Goal: Task Accomplishment & Management: Complete application form

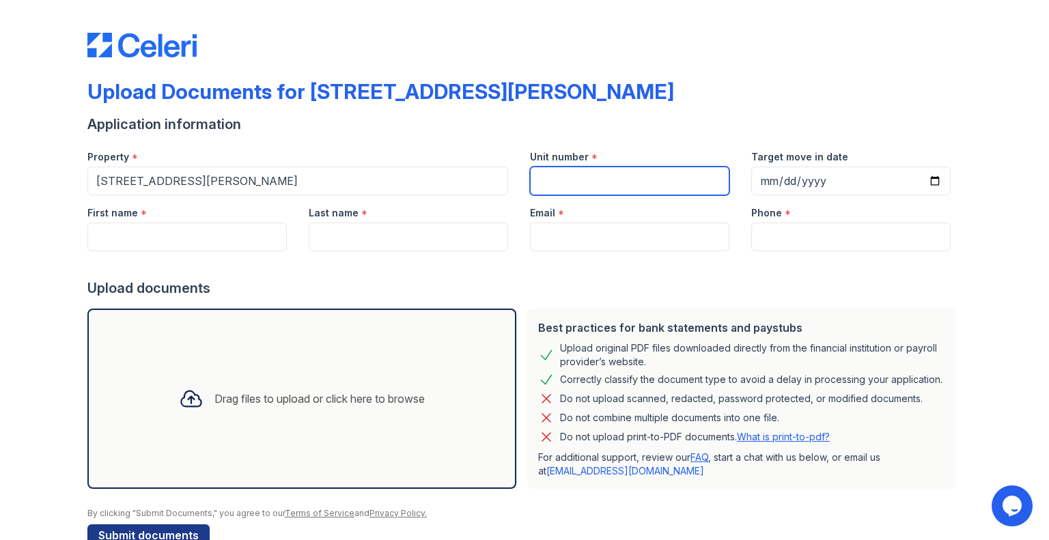
click at [595, 178] on input "Unit number" at bounding box center [629, 181] width 199 height 29
type input "2101"
drag, startPoint x: 173, startPoint y: 221, endPoint x: 167, endPoint y: 225, distance: 7.4
click at [168, 225] on div "First name *" at bounding box center [186, 223] width 221 height 56
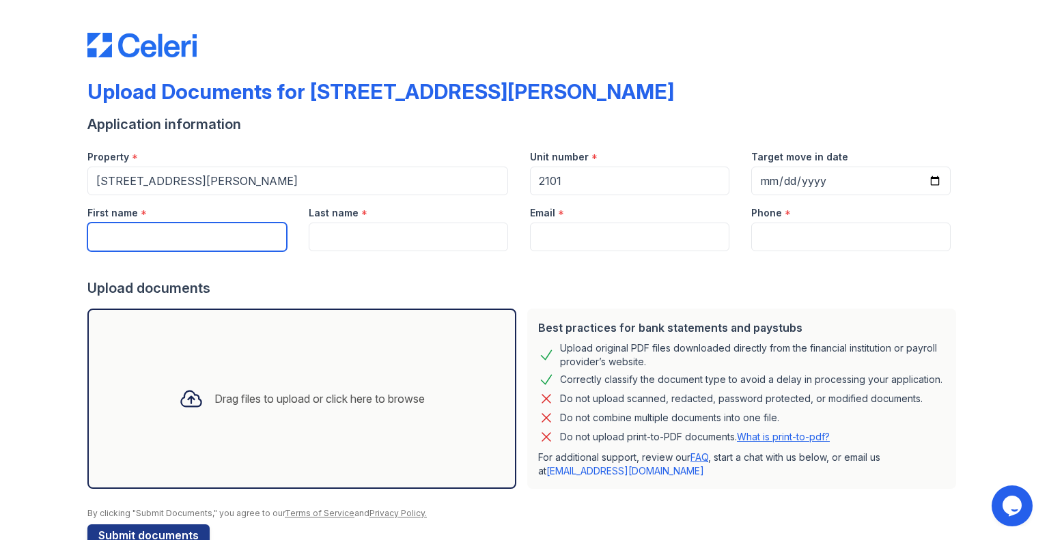
click at [164, 234] on input "First name" at bounding box center [186, 237] width 199 height 29
type input "caneisha"
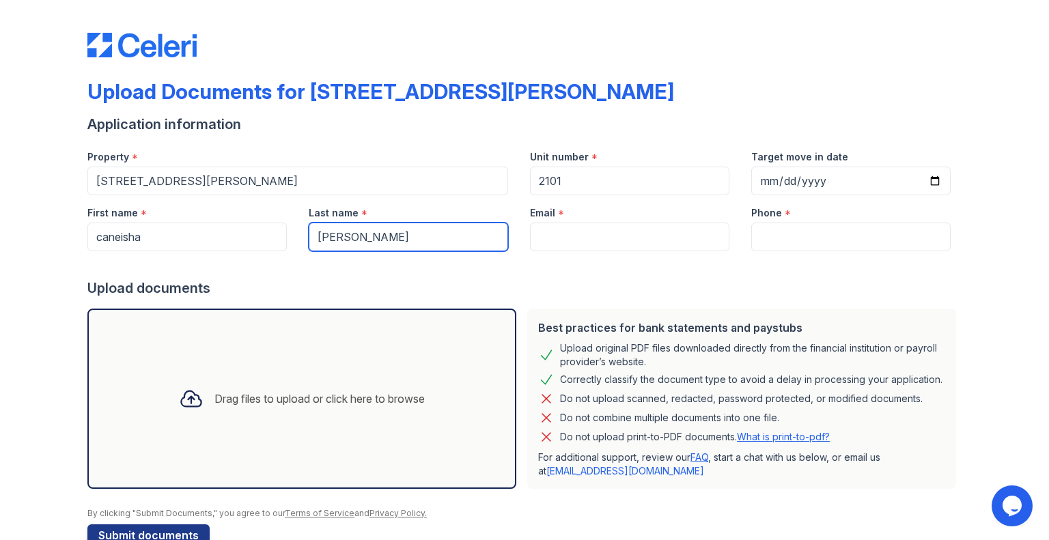
type input "[PERSON_NAME]"
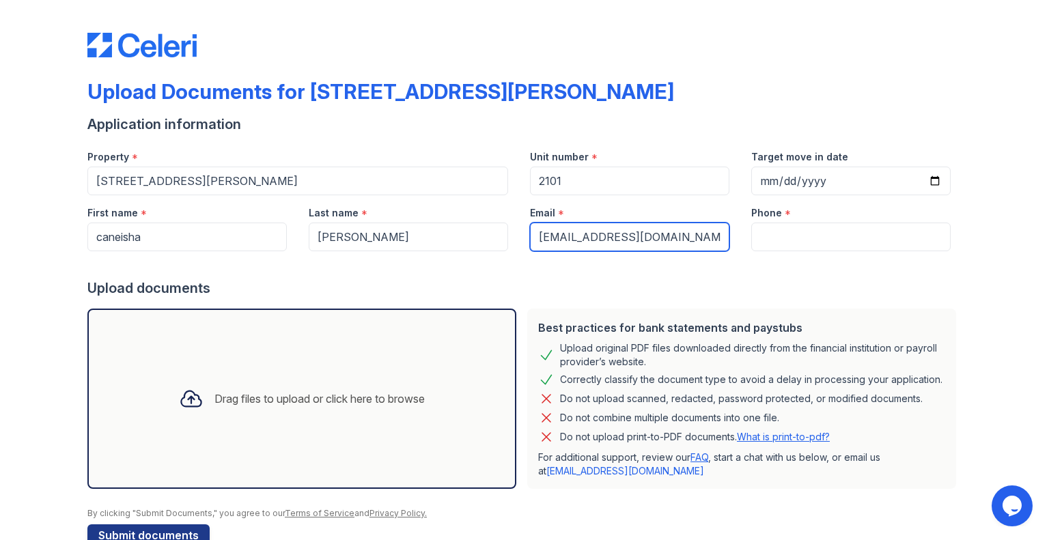
type input "[EMAIL_ADDRESS][DOMAIN_NAME]"
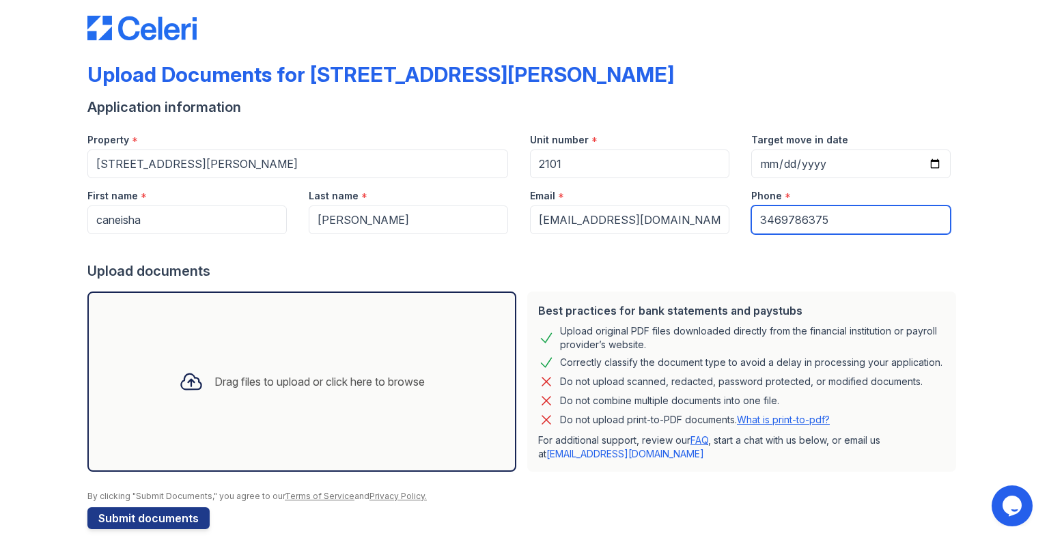
scroll to position [33, 0]
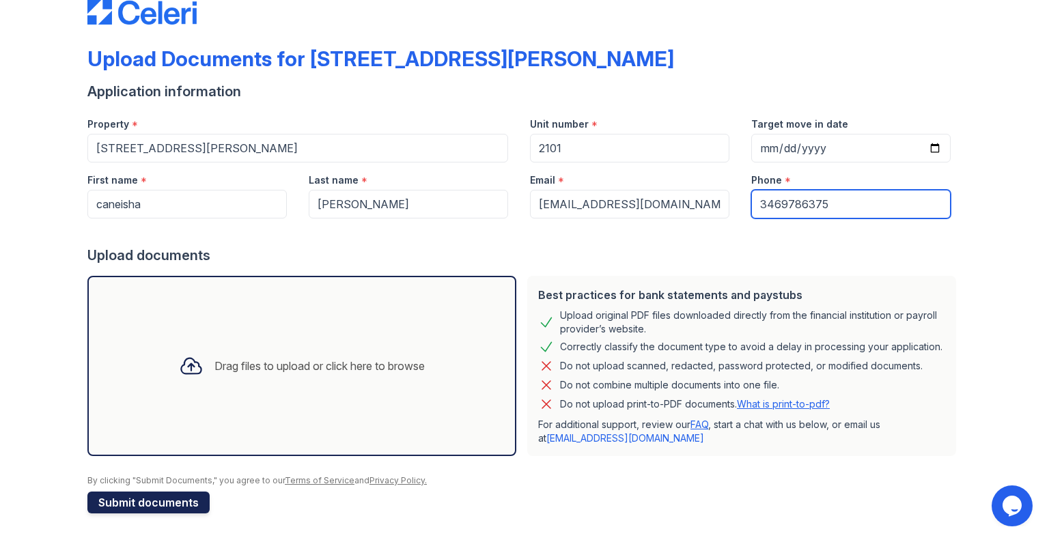
type input "3469786375"
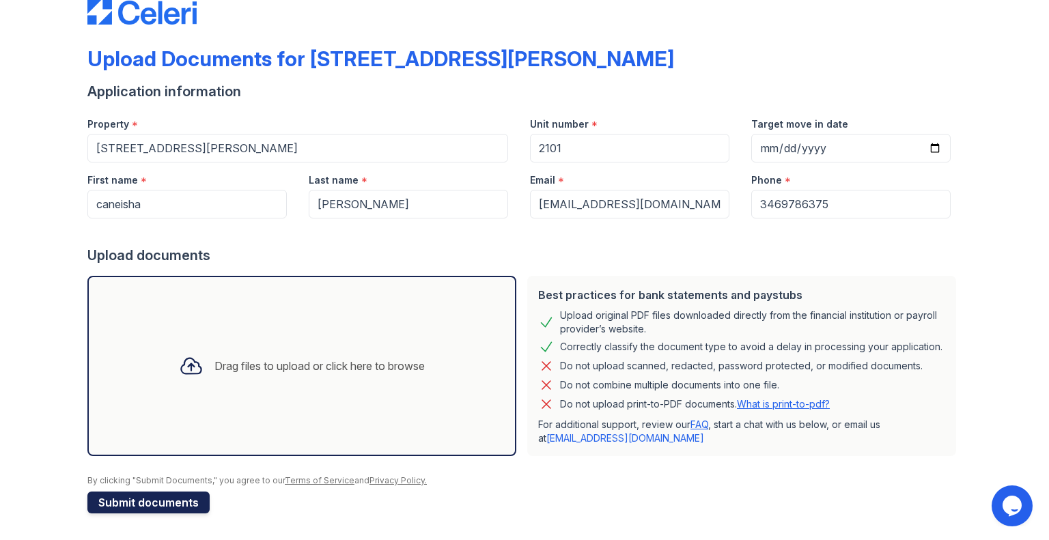
click at [145, 511] on button "Submit documents" at bounding box center [148, 503] width 122 height 22
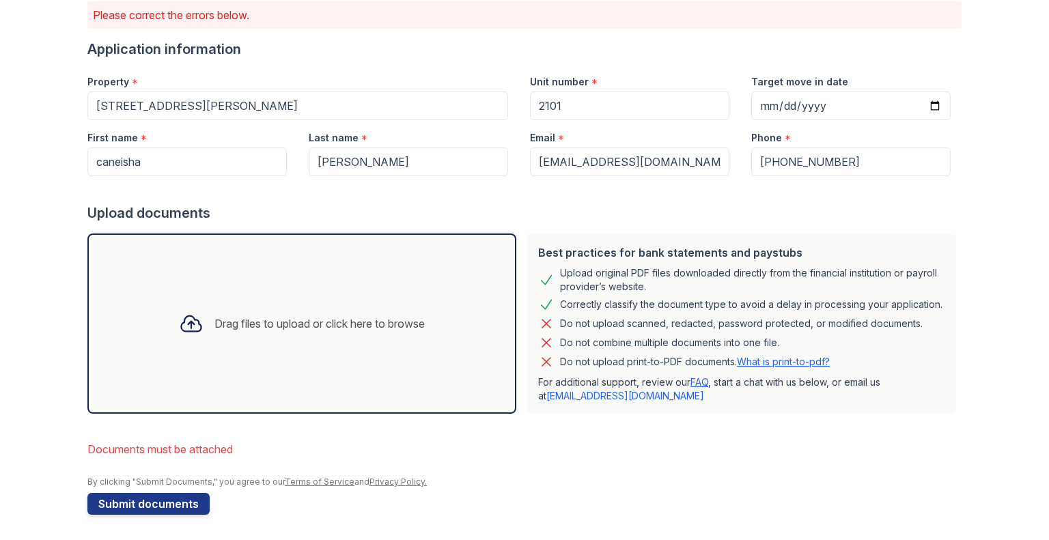
scroll to position [115, 0]
click at [309, 318] on div "Drag files to upload or click here to browse" at bounding box center [319, 322] width 210 height 16
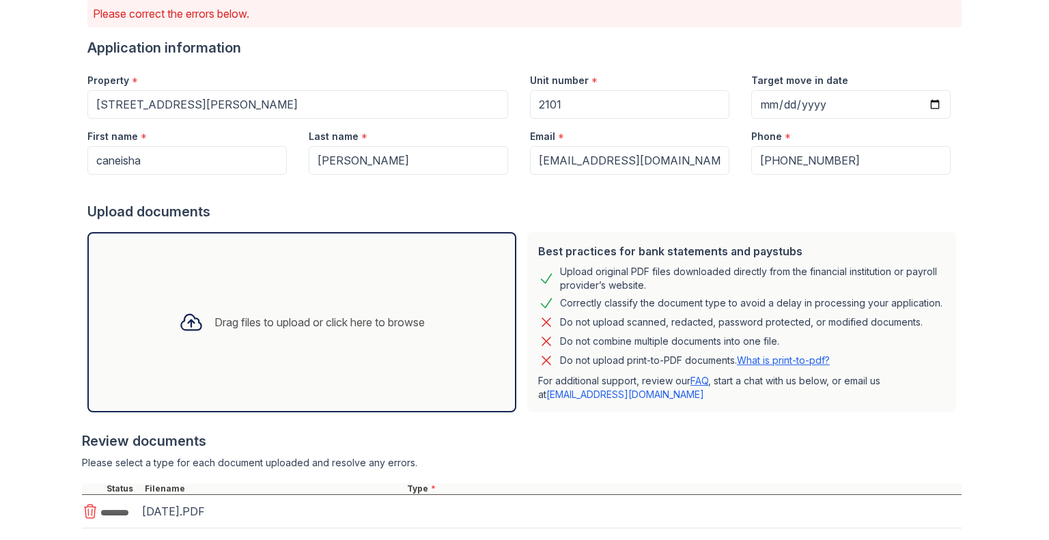
scroll to position [238, 0]
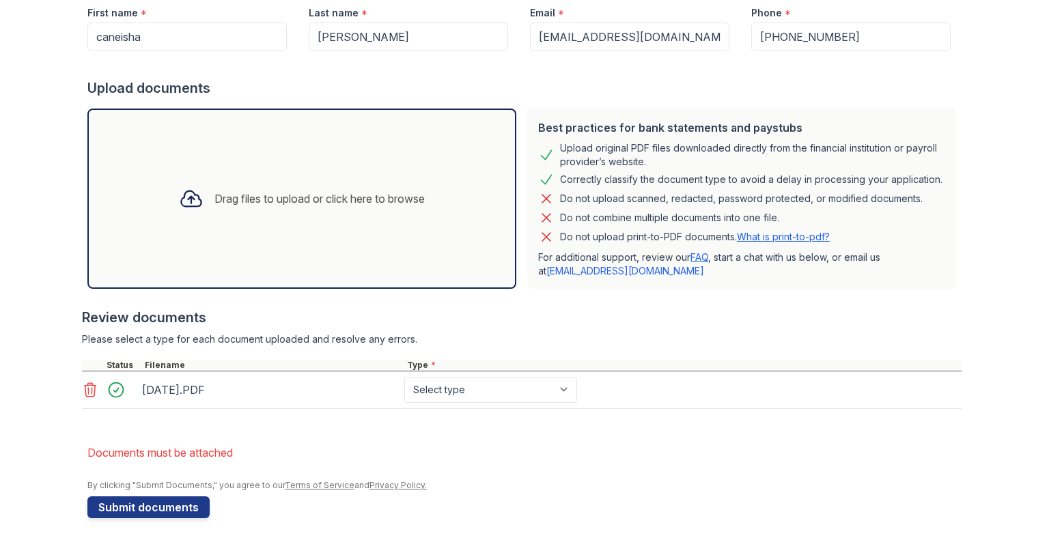
click at [244, 203] on div "Drag files to upload or click here to browse" at bounding box center [319, 198] width 210 height 16
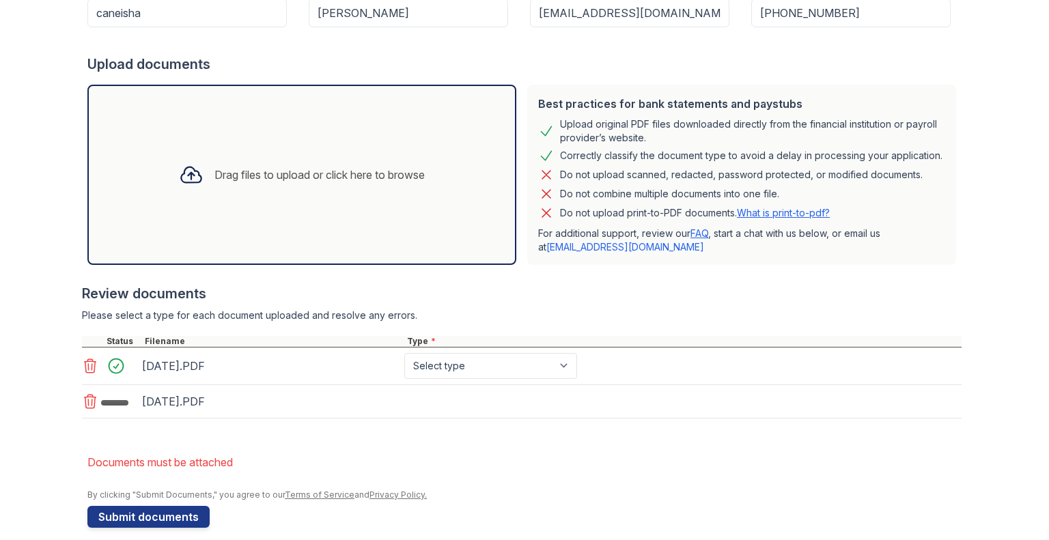
scroll to position [276, 0]
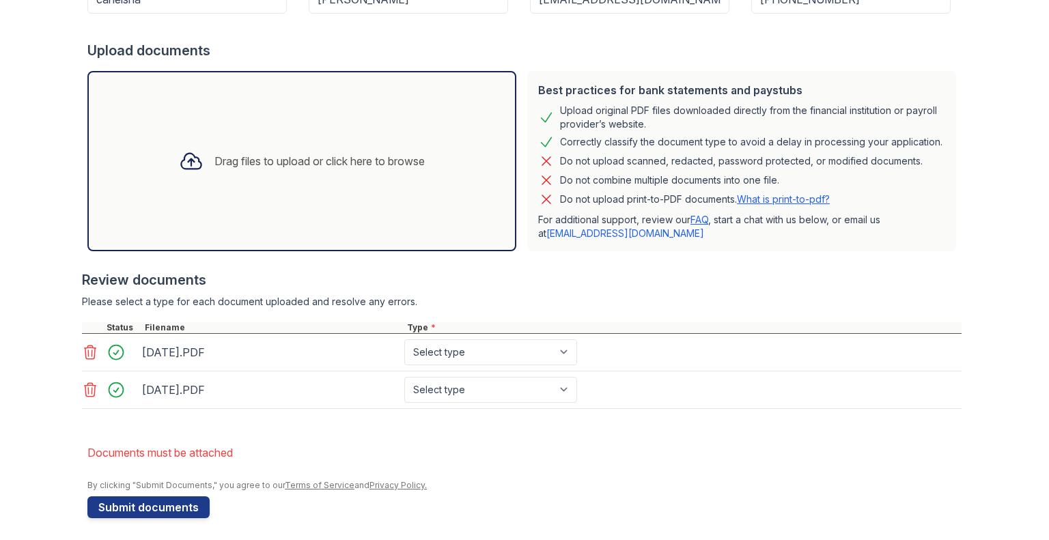
click at [272, 156] on div "Drag files to upload or click here to browse" at bounding box center [319, 161] width 210 height 16
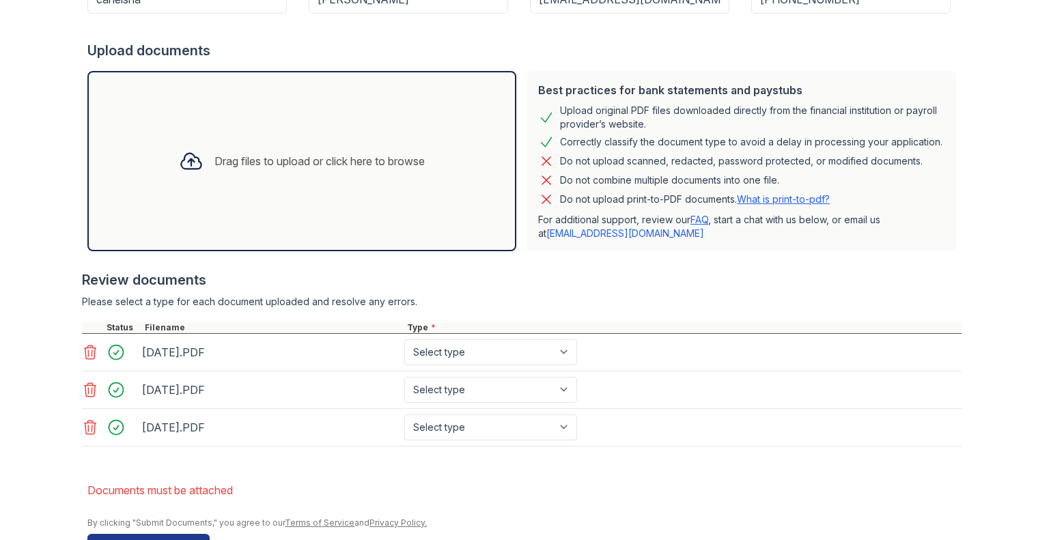
click at [292, 158] on div "Drag files to upload or click here to browse" at bounding box center [319, 161] width 210 height 16
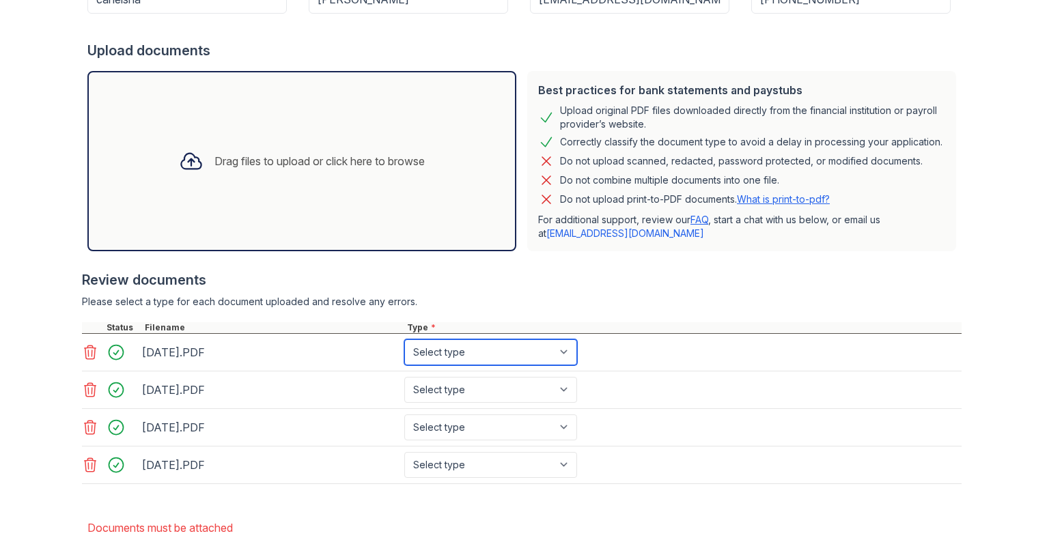
click at [470, 345] on select "Select type Paystub Bank Statement Offer Letter Tax Documents Benefit Award Let…" at bounding box center [490, 352] width 173 height 26
select select "paystub"
click at [404, 339] on select "Select type Paystub Bank Statement Offer Letter Tax Documents Benefit Award Let…" at bounding box center [490, 352] width 173 height 26
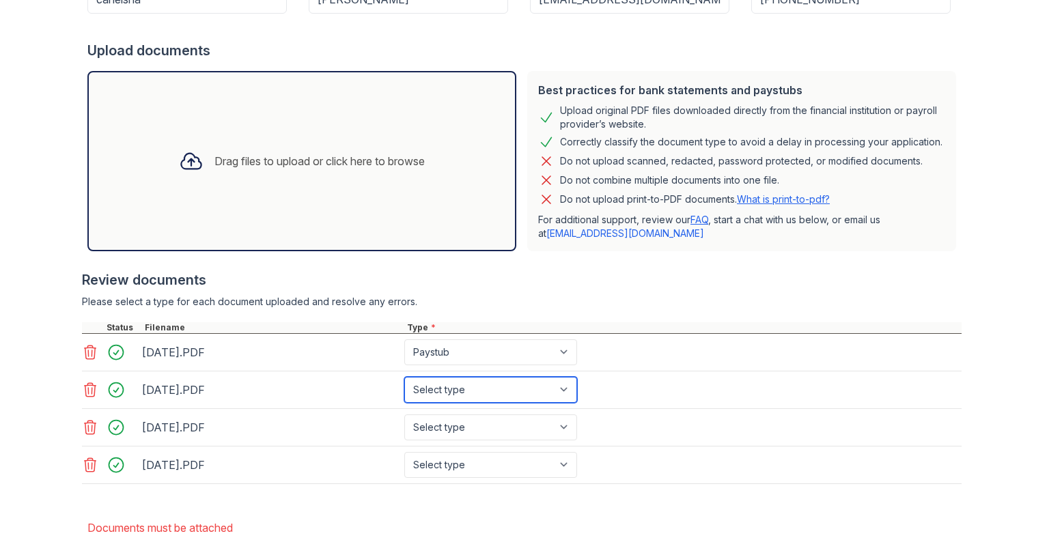
click at [458, 387] on select "Select type Paystub Bank Statement Offer Letter Tax Documents Benefit Award Let…" at bounding box center [490, 390] width 173 height 26
select select "paystub"
click at [404, 377] on select "Select type Paystub Bank Statement Offer Letter Tax Documents Benefit Award Let…" at bounding box center [490, 390] width 173 height 26
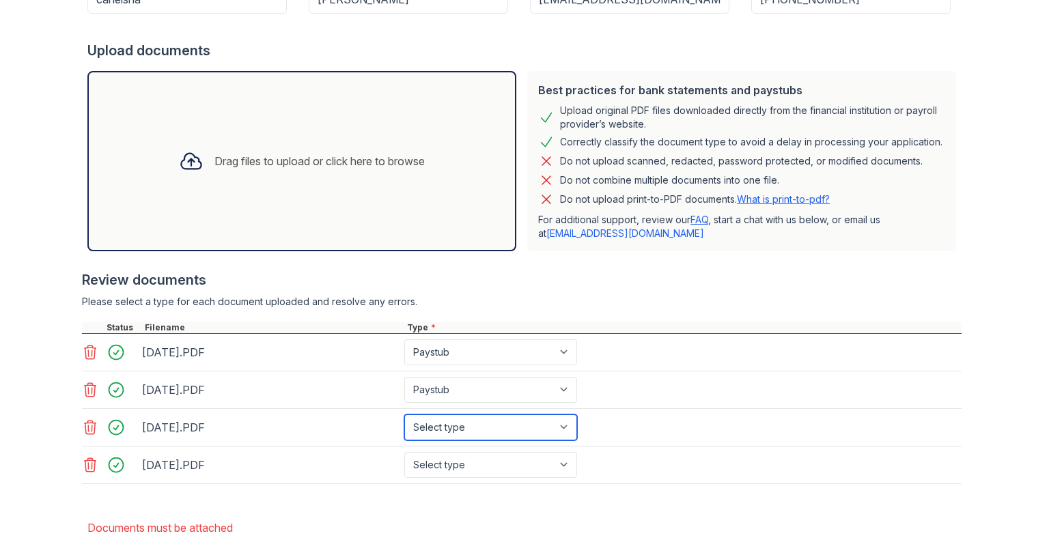
click at [474, 422] on select "Select type Paystub Bank Statement Offer Letter Tax Documents Benefit Award Let…" at bounding box center [490, 427] width 173 height 26
select select "paystub"
click at [404, 414] on select "Select type Paystub Bank Statement Offer Letter Tax Documents Benefit Award Let…" at bounding box center [490, 427] width 173 height 26
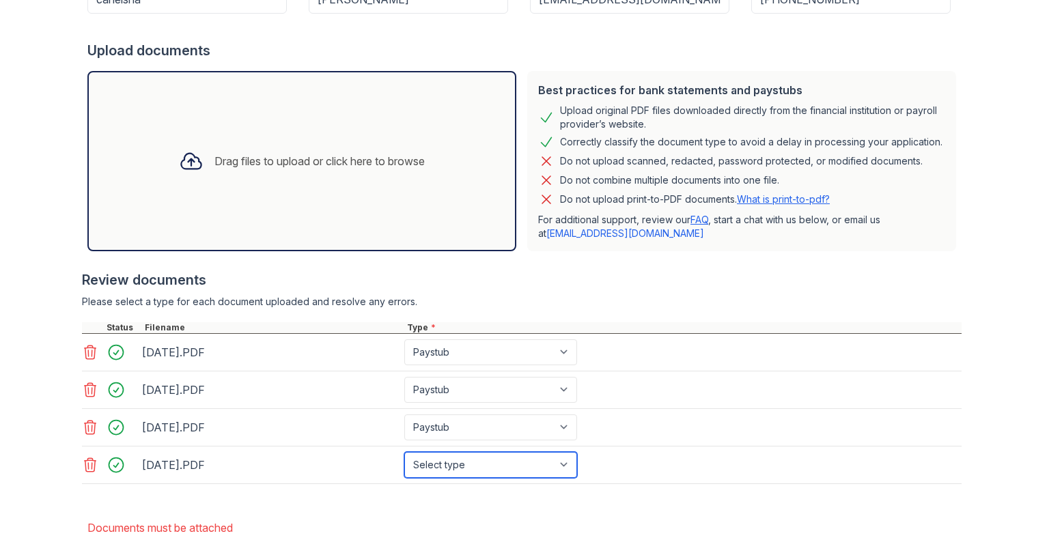
click at [462, 459] on select "Select type Paystub Bank Statement Offer Letter Tax Documents Benefit Award Let…" at bounding box center [490, 465] width 173 height 26
select select "paystub"
click at [404, 452] on select "Select type Paystub Bank Statement Offer Letter Tax Documents Benefit Award Let…" at bounding box center [490, 465] width 173 height 26
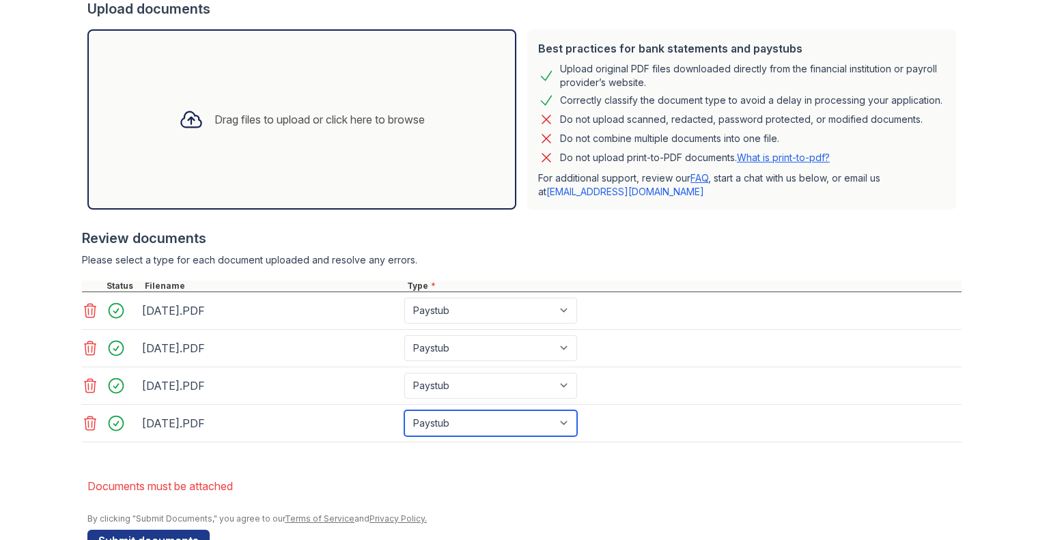
scroll to position [354, 0]
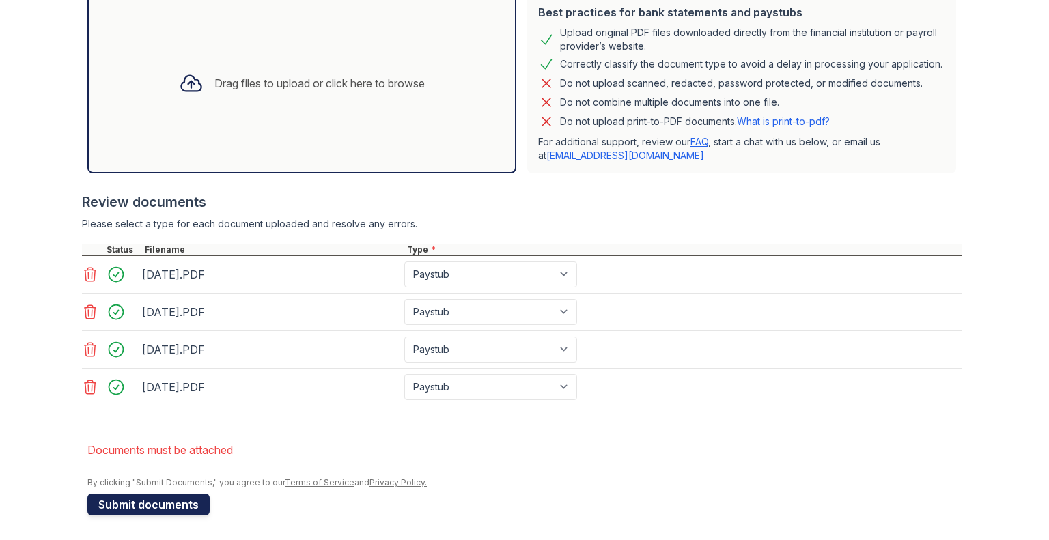
click at [166, 507] on button "Submit documents" at bounding box center [148, 505] width 122 height 22
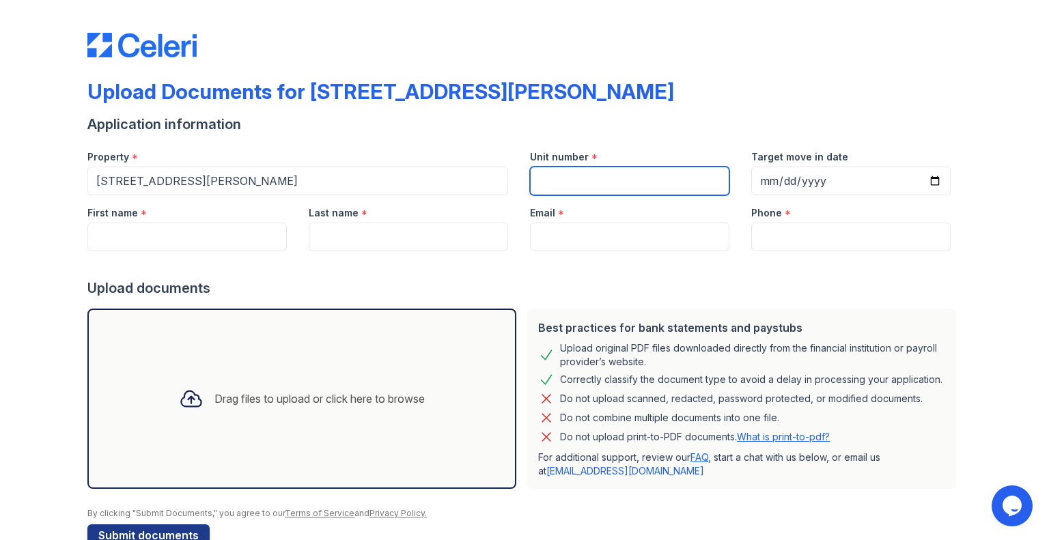
click at [596, 171] on input "Unit number" at bounding box center [629, 181] width 199 height 29
type input "2101"
click at [240, 253] on div at bounding box center [524, 264] width 874 height 27
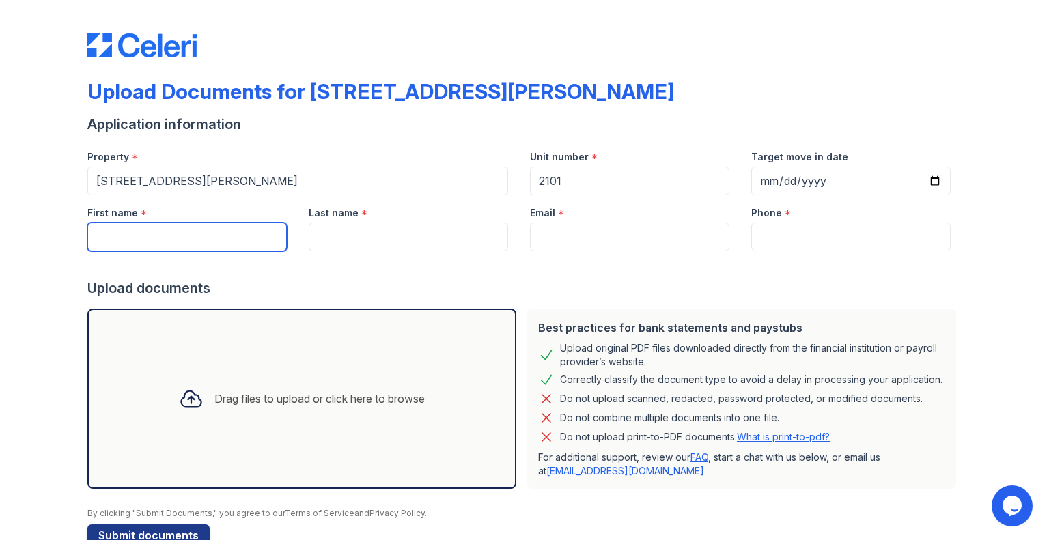
click at [235, 242] on input "First name" at bounding box center [186, 237] width 199 height 29
type input "caneisha"
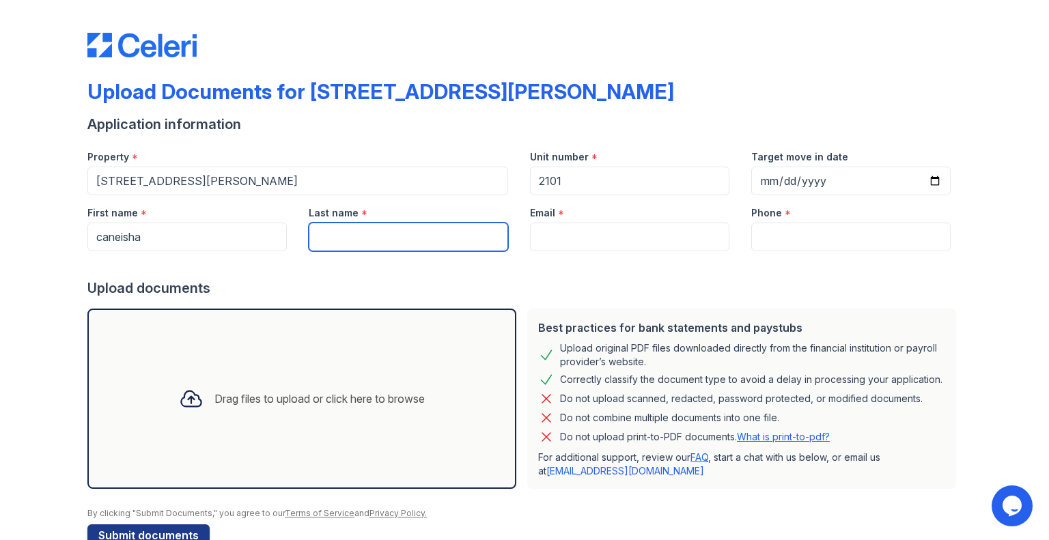
click at [387, 239] on input "Last name" at bounding box center [408, 237] width 199 height 29
type input "[PERSON_NAME]"
click at [565, 214] on div "Email *" at bounding box center [629, 208] width 199 height 27
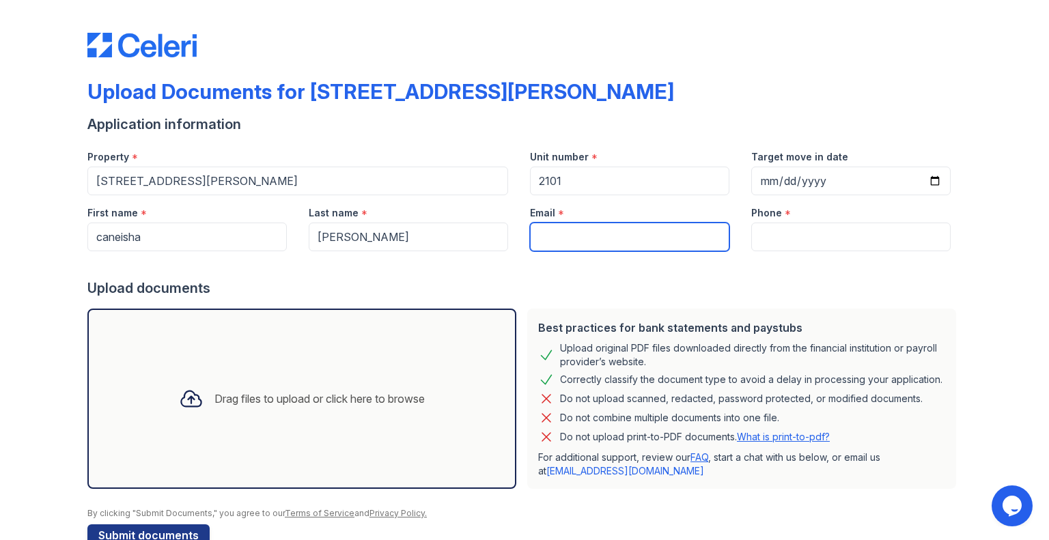
click at [563, 231] on input "Email" at bounding box center [629, 237] width 199 height 29
type input "[EMAIL_ADDRESS][DOMAIN_NAME]"
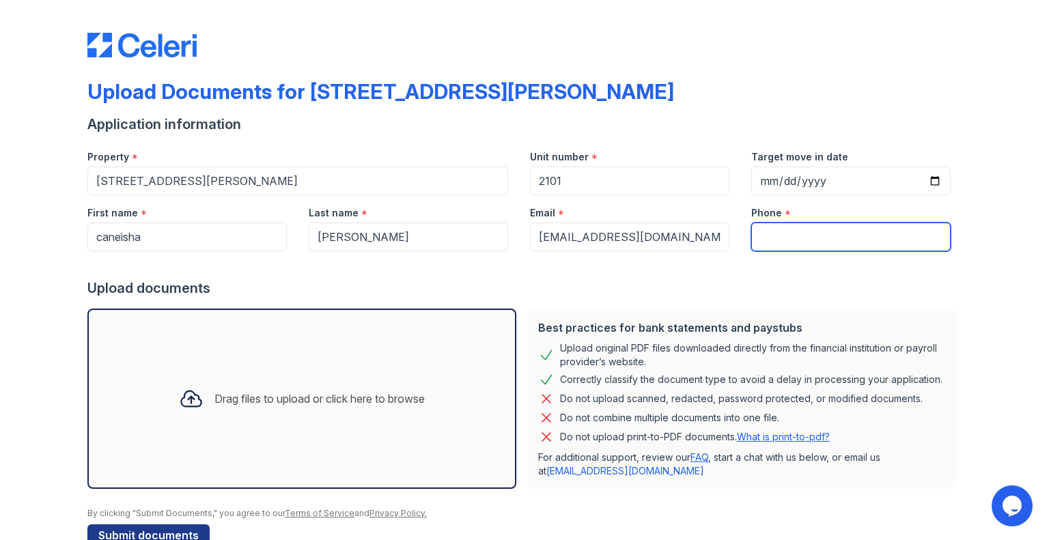
click at [782, 240] on input "Phone" at bounding box center [850, 237] width 199 height 29
type input "3469786375"
click at [297, 394] on div "Drag files to upload or click here to browse" at bounding box center [319, 399] width 210 height 16
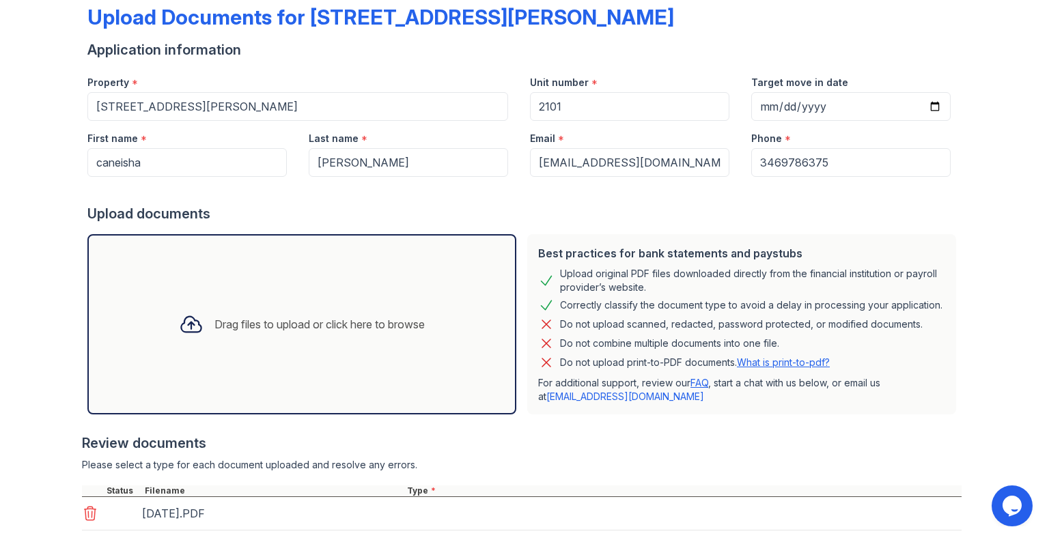
scroll to position [156, 0]
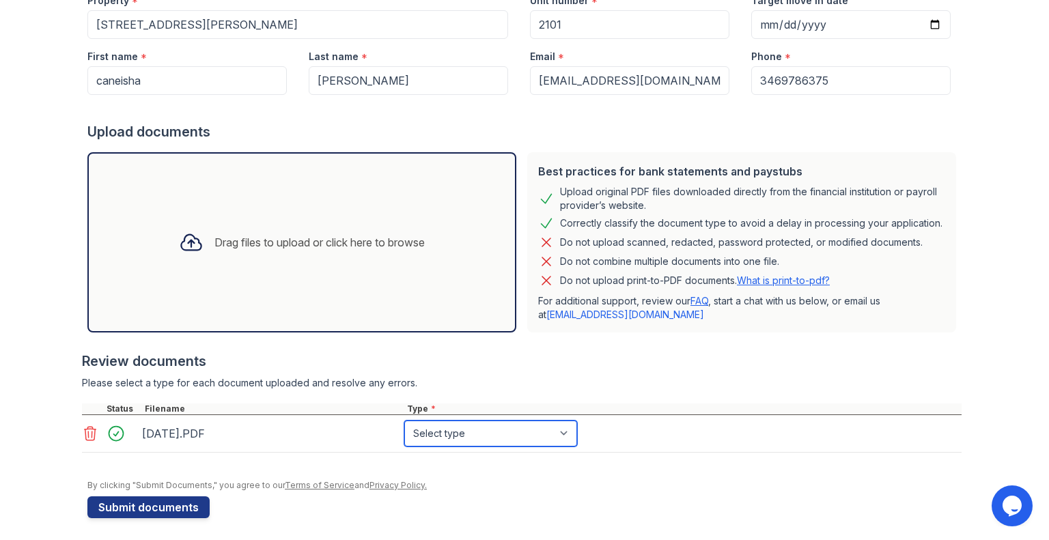
click at [490, 430] on select "Select type Paystub Bank Statement Offer Letter Tax Documents Benefit Award Let…" at bounding box center [490, 434] width 173 height 26
select select "paystub"
click at [404, 421] on select "Select type Paystub Bank Statement Offer Letter Tax Documents Benefit Award Let…" at bounding box center [490, 434] width 173 height 26
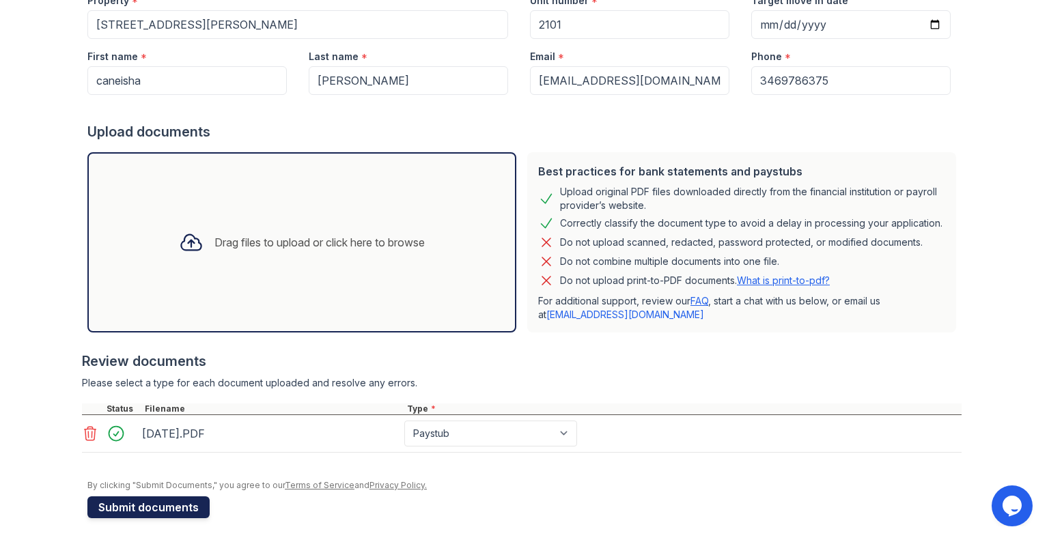
click at [155, 499] on button "Submit documents" at bounding box center [148, 507] width 122 height 22
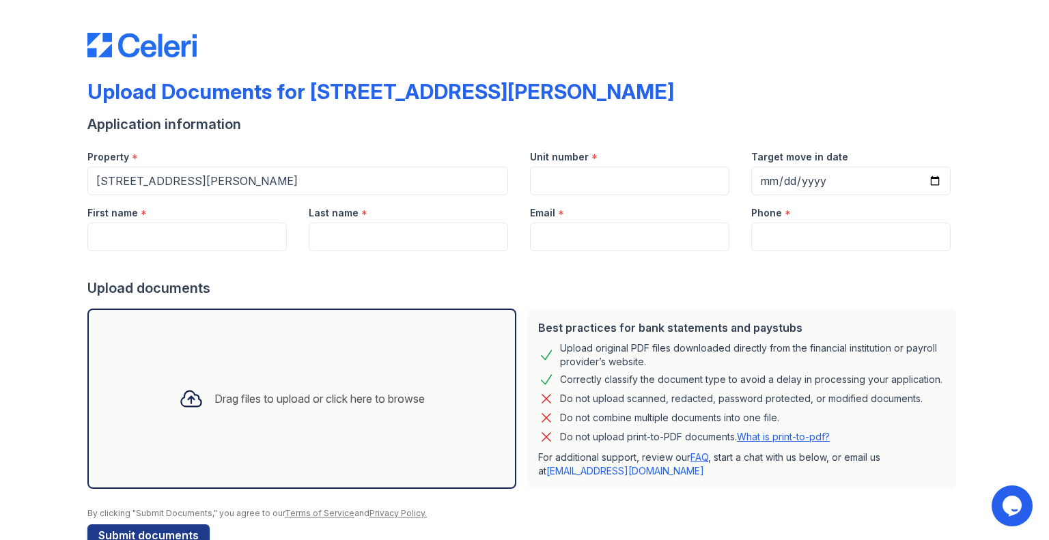
click at [295, 229] on div "First name * Last name * Email * Phone *" at bounding box center [518, 223] width 885 height 56
click at [595, 182] on input "Unit number" at bounding box center [629, 181] width 199 height 29
type input "2101"
click at [568, 240] on input "Email" at bounding box center [629, 237] width 199 height 29
type input "[EMAIL_ADDRESS][DOMAIN_NAME]"
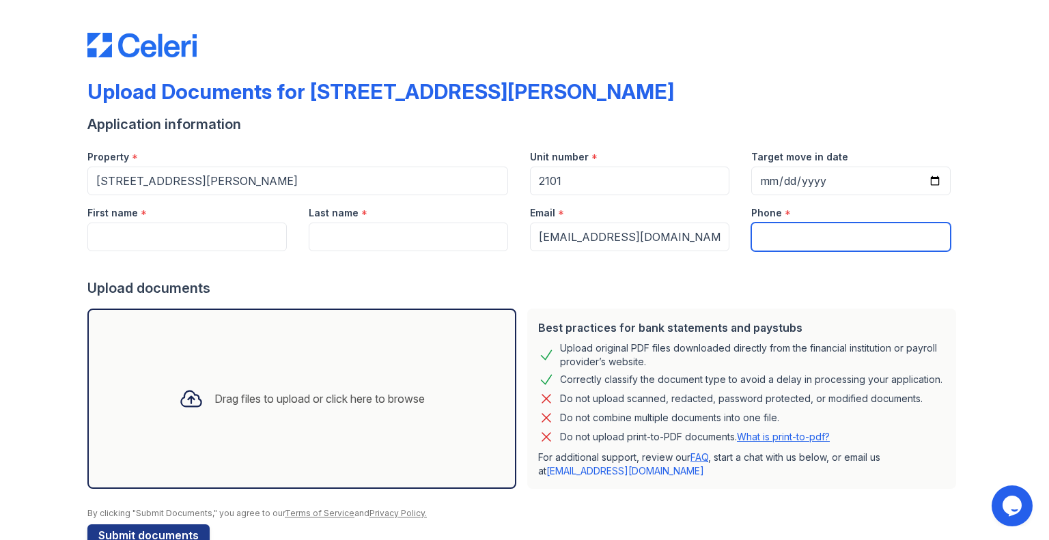
click at [786, 239] on input "Phone" at bounding box center [850, 237] width 199 height 29
type input "3469786375"
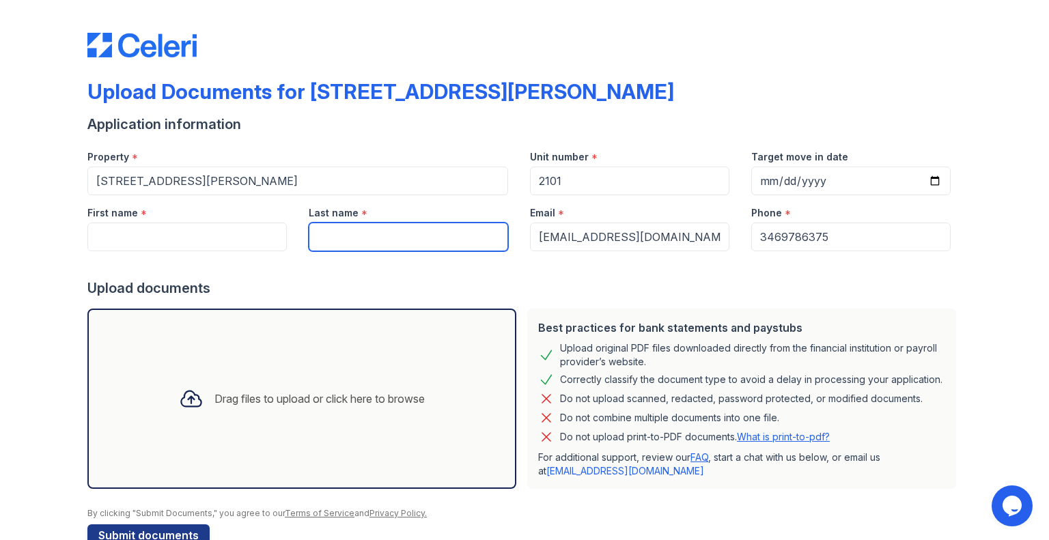
click at [331, 231] on input "Last name" at bounding box center [408, 237] width 199 height 29
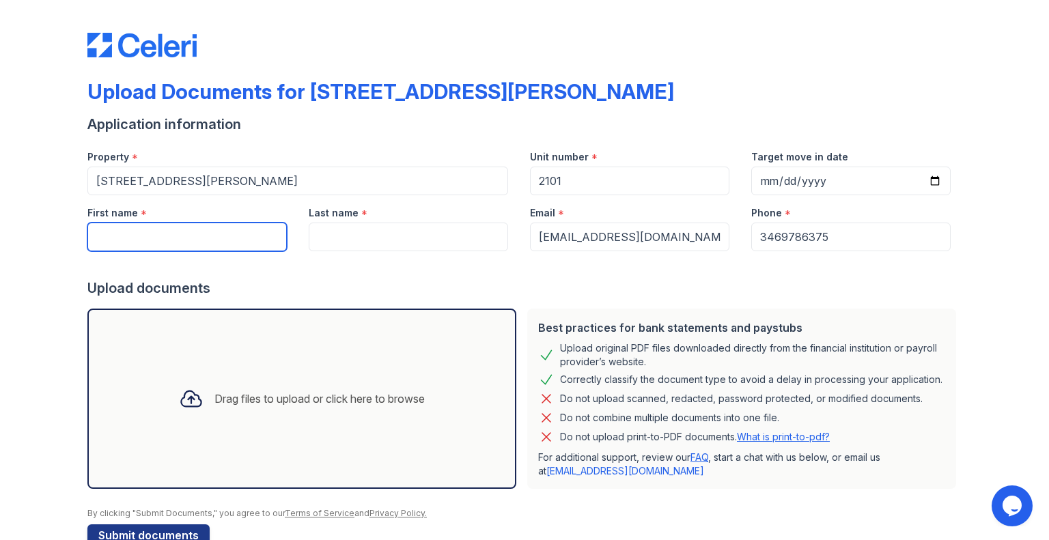
click at [158, 226] on input "First name" at bounding box center [186, 237] width 199 height 29
type input "caneisha"
click at [245, 384] on div "Drag files to upload or click here to browse" at bounding box center [302, 398] width 268 height 46
